Goal: Check status

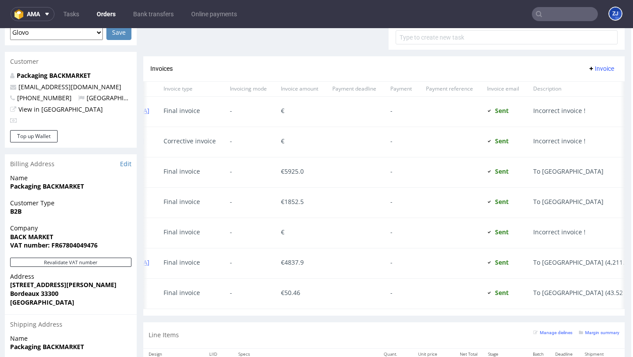
scroll to position [0, 110]
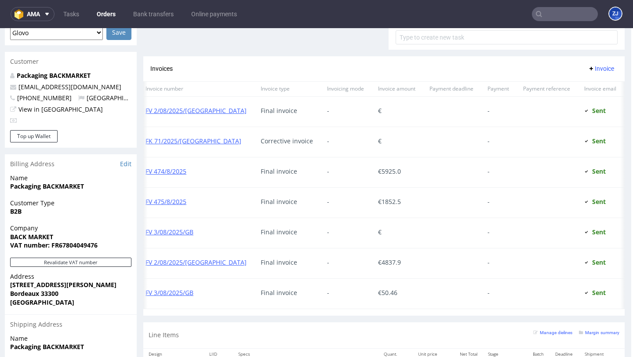
scroll to position [0, 7]
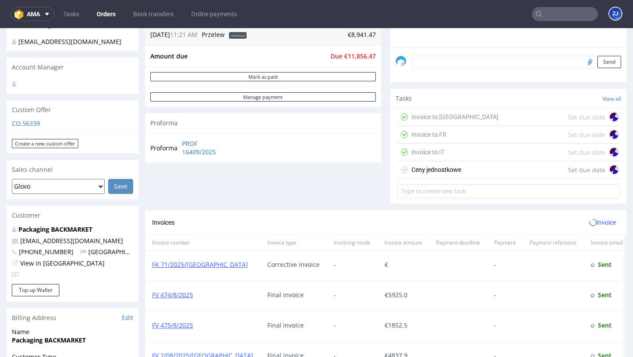
scroll to position [407, 0]
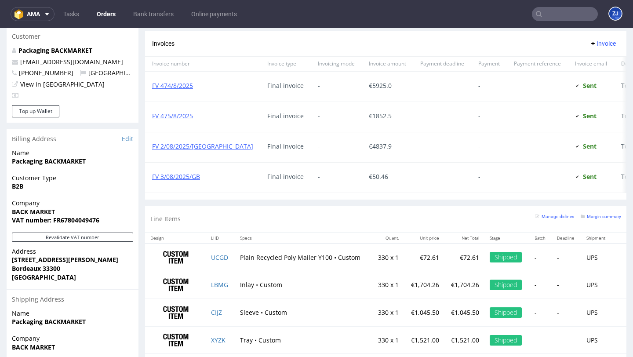
scroll to position [423, 0]
